Goal: Check status: Check status

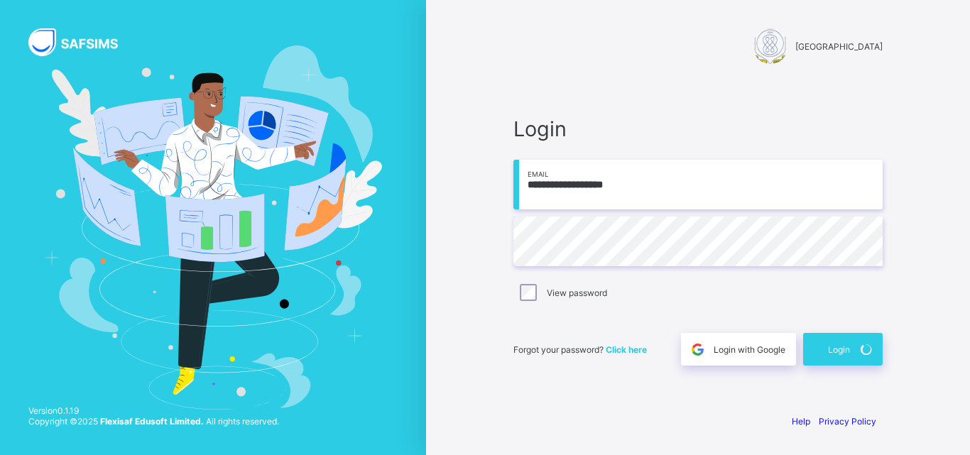
select select "*******"
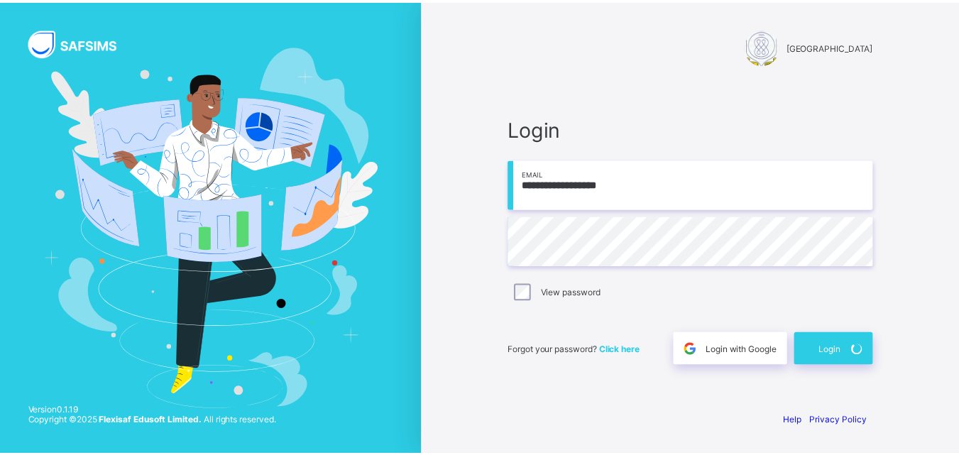
scroll to position [209, 0]
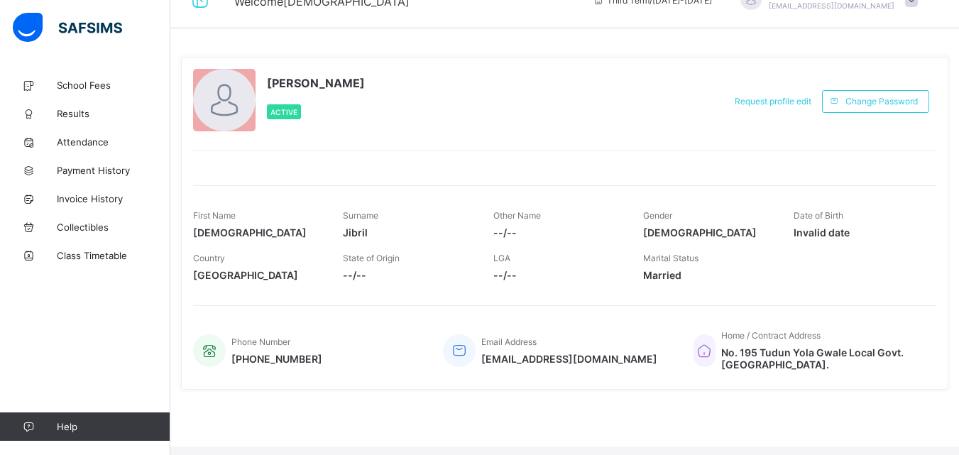
scroll to position [39, 0]
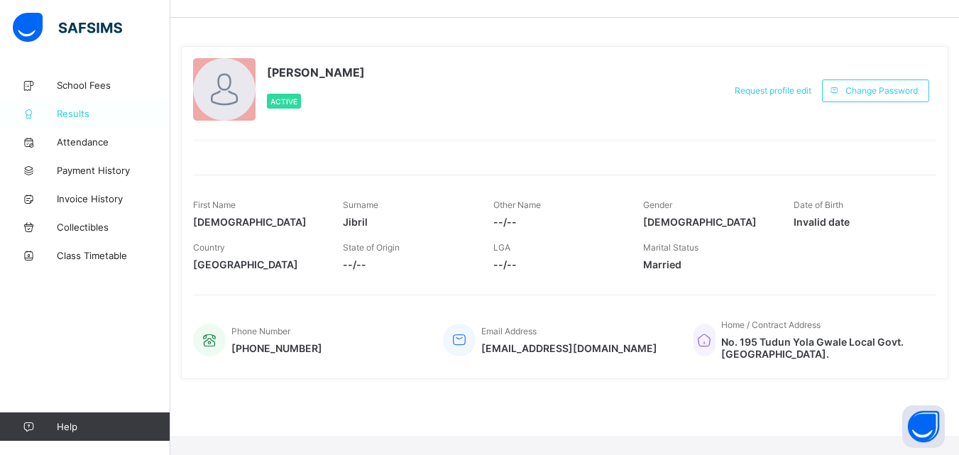
click at [88, 114] on span "Results" at bounding box center [114, 113] width 114 height 11
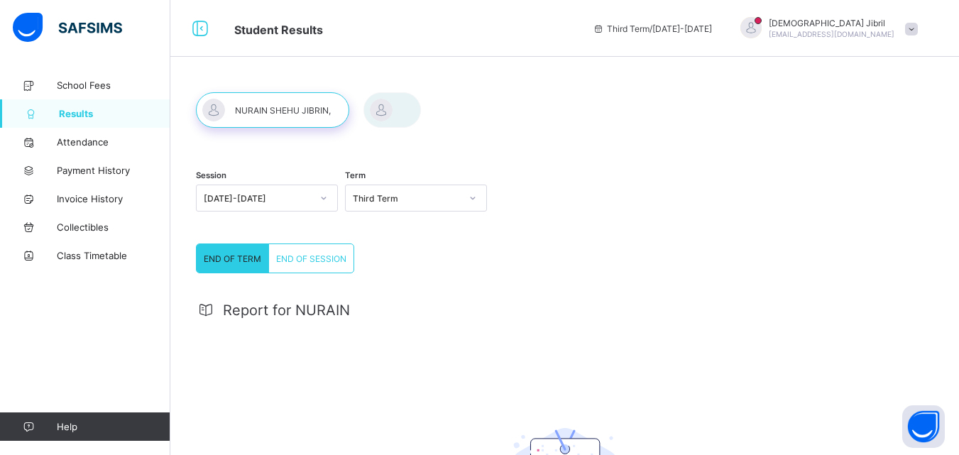
click at [476, 197] on icon at bounding box center [472, 198] width 9 height 14
click at [436, 253] on div "Second Term" at bounding box center [416, 251] width 141 height 22
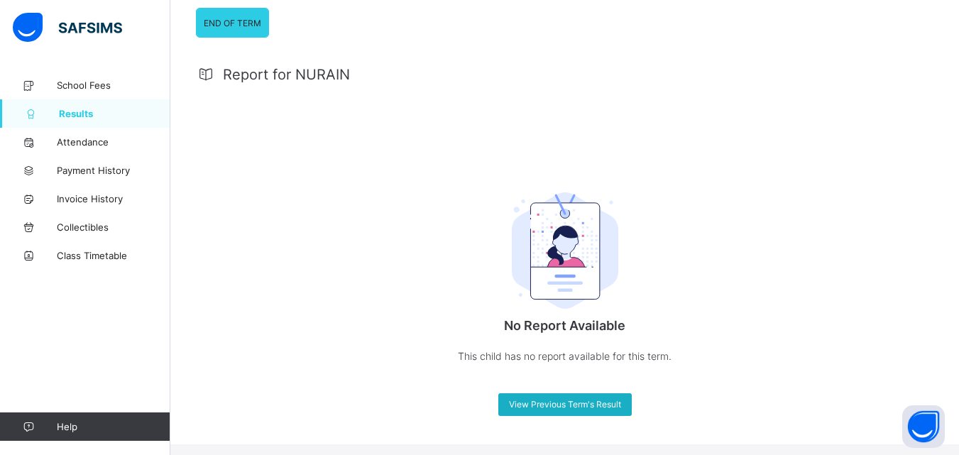
click at [575, 409] on span "View Previous Term's Result" at bounding box center [565, 404] width 112 height 11
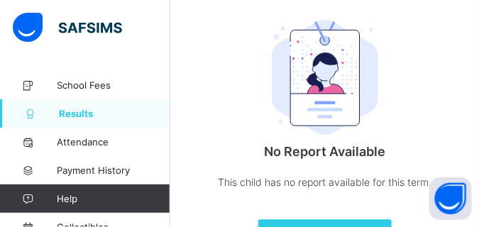
scroll to position [182, 0]
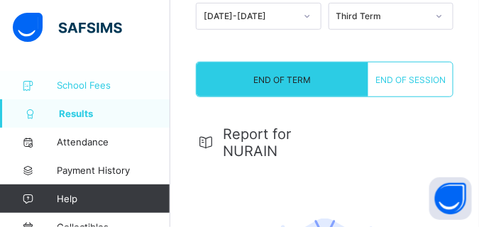
click at [110, 84] on span "School Fees" at bounding box center [114, 85] width 114 height 11
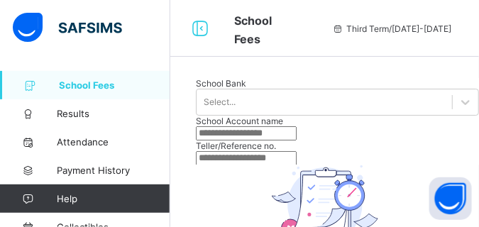
click at [478, 182] on div "Keeping it clean, nice!!! There are currently no unpaid invoices. View invoice …" at bounding box center [324, 221] width 309 height 300
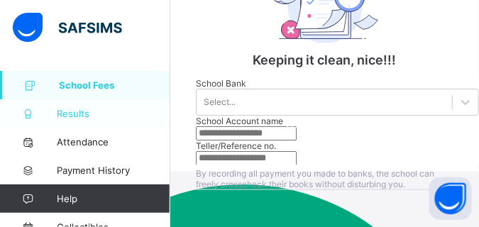
click at [77, 110] on span "Results" at bounding box center [114, 113] width 114 height 11
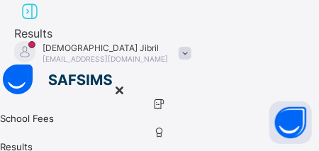
scroll to position [209, 0]
click at [192, 47] on span at bounding box center [185, 53] width 13 height 13
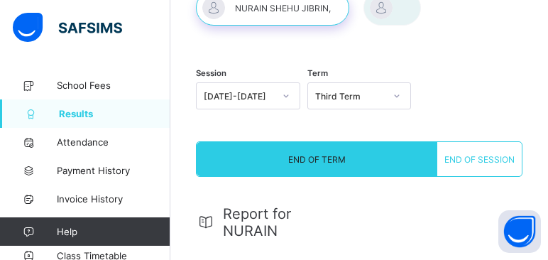
scroll to position [108, 0]
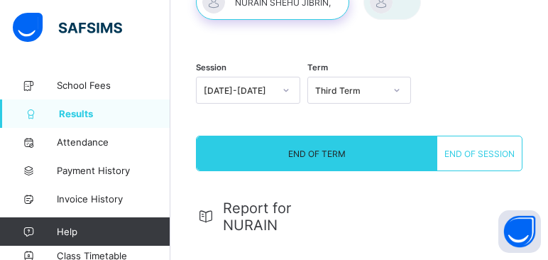
click at [400, 90] on icon at bounding box center [397, 90] width 5 height 3
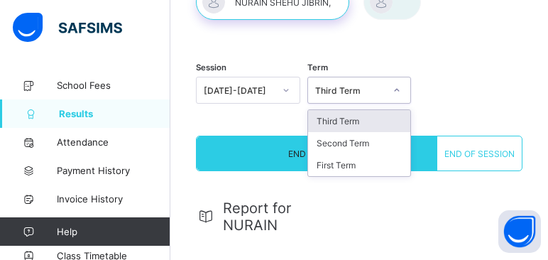
click at [359, 121] on div "Third Term" at bounding box center [359, 121] width 103 height 22
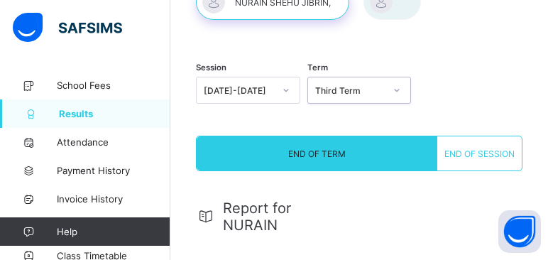
click at [478, 152] on span "END OF SESSION" at bounding box center [479, 153] width 70 height 11
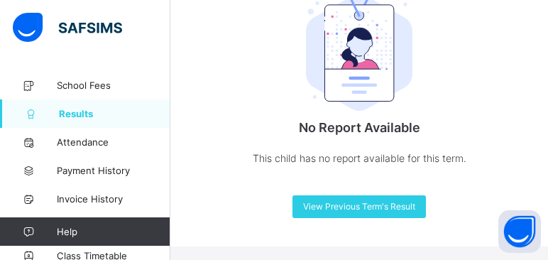
scroll to position [188, 0]
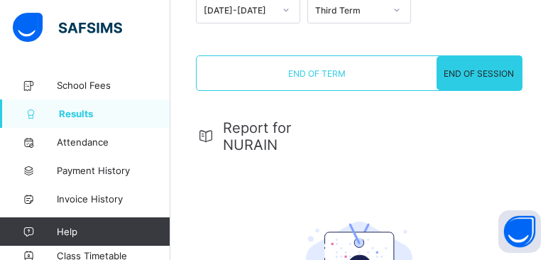
click at [486, 68] on span "END OF SESSION" at bounding box center [479, 73] width 70 height 11
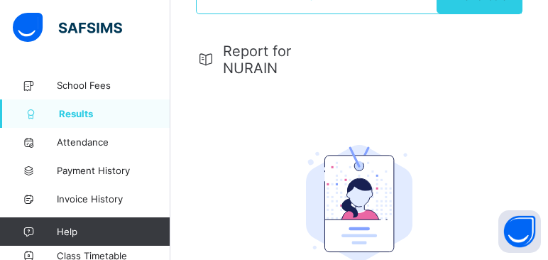
scroll to position [38, 0]
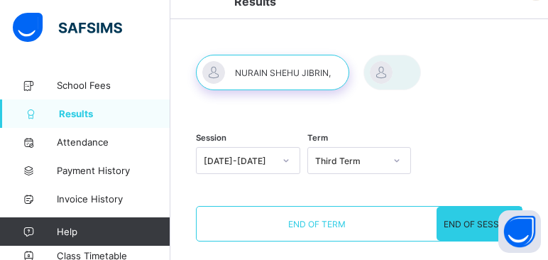
click at [290, 160] on icon at bounding box center [286, 160] width 9 height 14
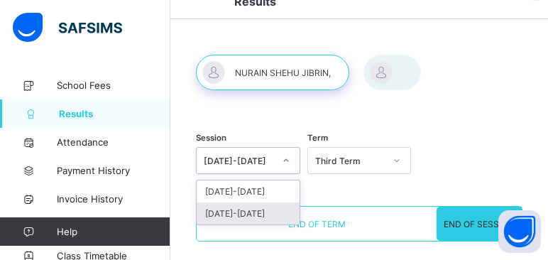
click at [257, 217] on div "[DATE]-[DATE]" at bounding box center [248, 213] width 103 height 22
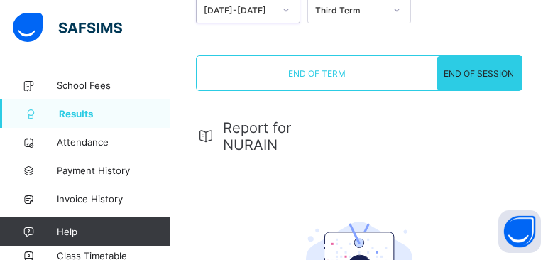
scroll to position [0, 0]
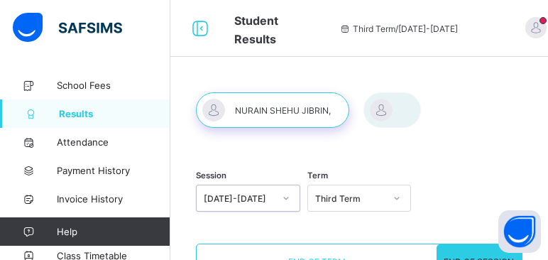
click at [400, 199] on div at bounding box center [397, 198] width 24 height 23
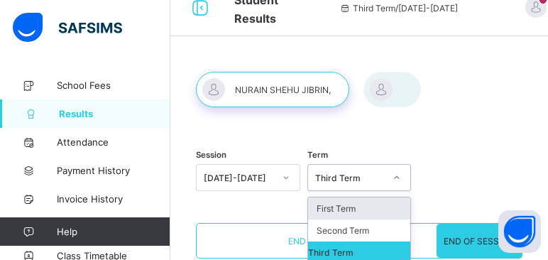
scroll to position [36, 0]
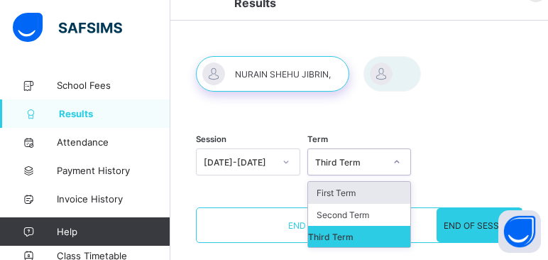
click at [448, 183] on div "Session [DATE]-[DATE] Term option Third Term, selected. option First Term focus…" at bounding box center [359, 163] width 327 height 87
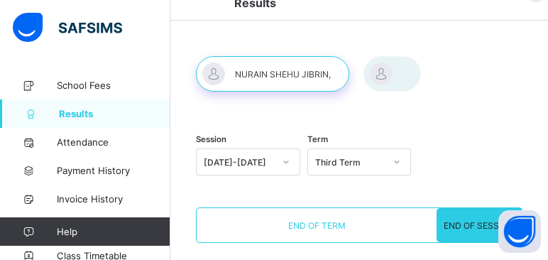
click at [493, 226] on span "END OF SESSION" at bounding box center [479, 225] width 70 height 11
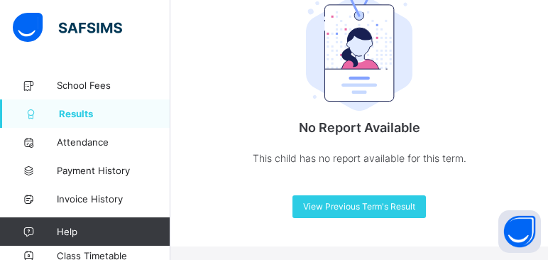
scroll to position [188, 0]
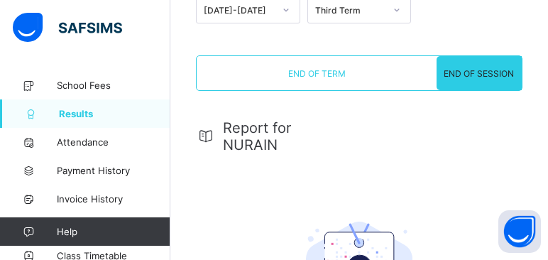
click at [89, 114] on span "Results" at bounding box center [114, 113] width 111 height 11
click at [330, 70] on span "END OF TERM" at bounding box center [316, 73] width 57 height 11
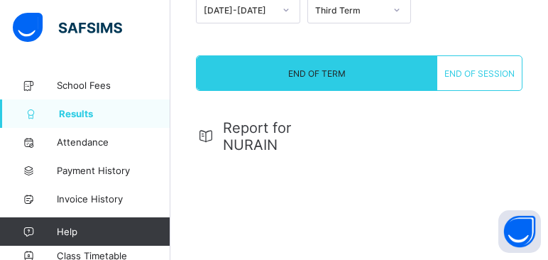
scroll to position [395, 0]
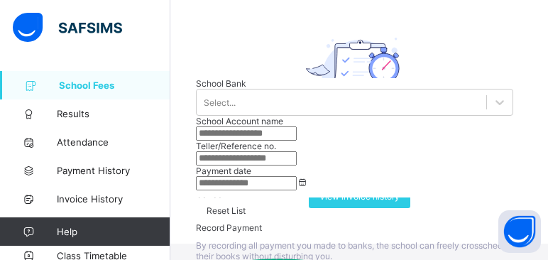
scroll to position [126, 0]
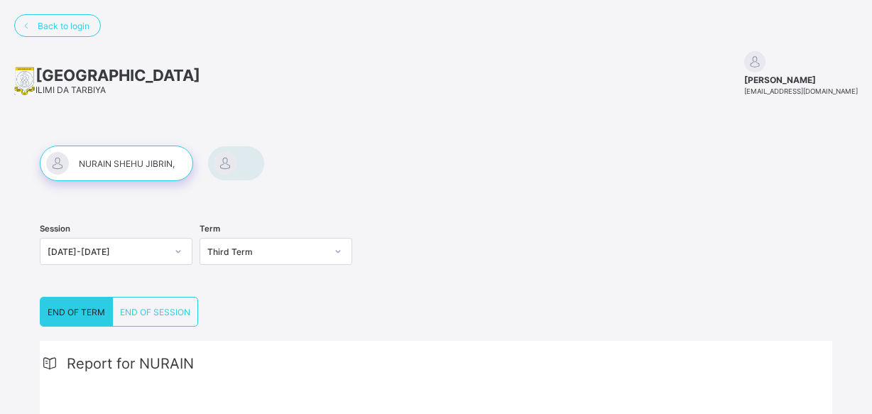
select select "*******"
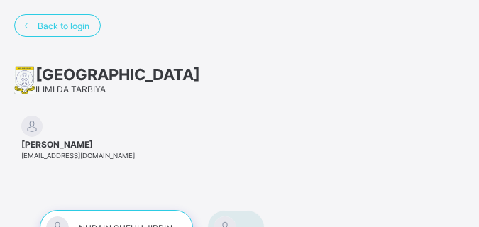
select select "*******"
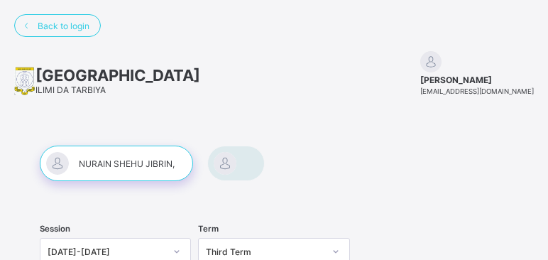
select select "*******"
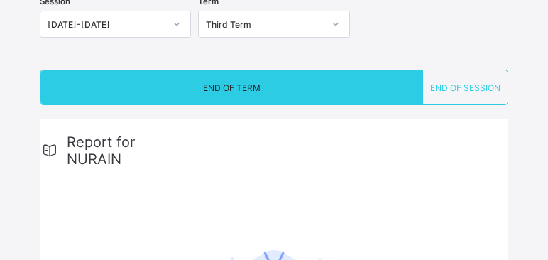
scroll to position [454, 0]
